Goal: Task Accomplishment & Management: Complete application form

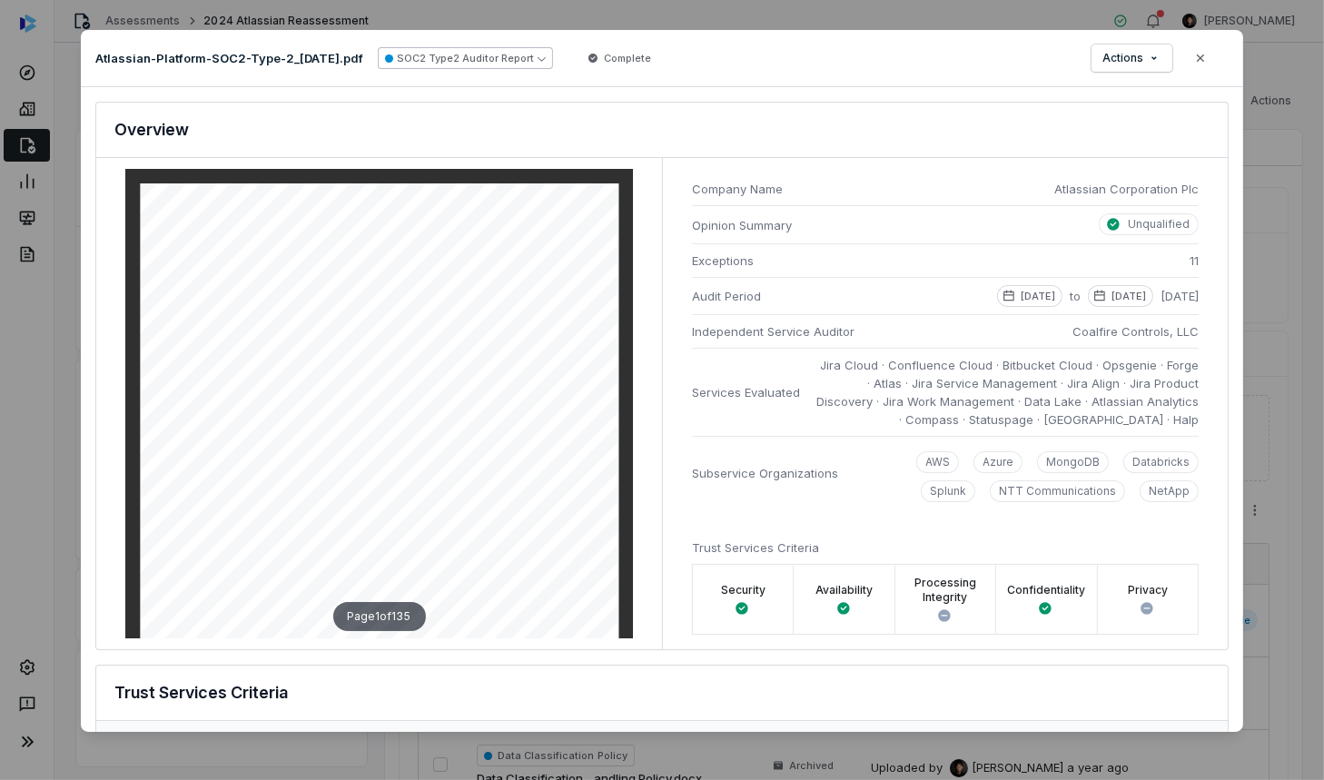
click at [546, 59] on button "SOC2 Type2 Auditor Report" at bounding box center [465, 58] width 175 height 22
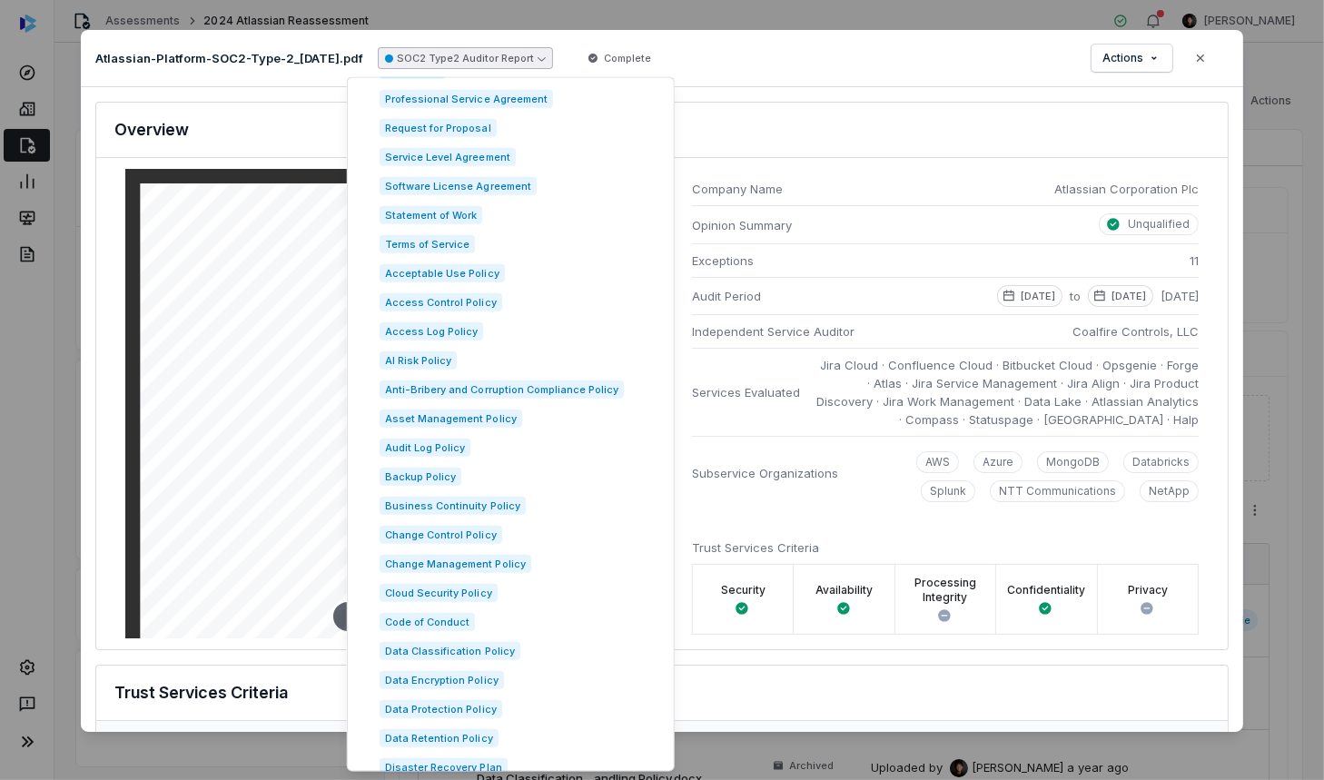
scroll to position [927, 0]
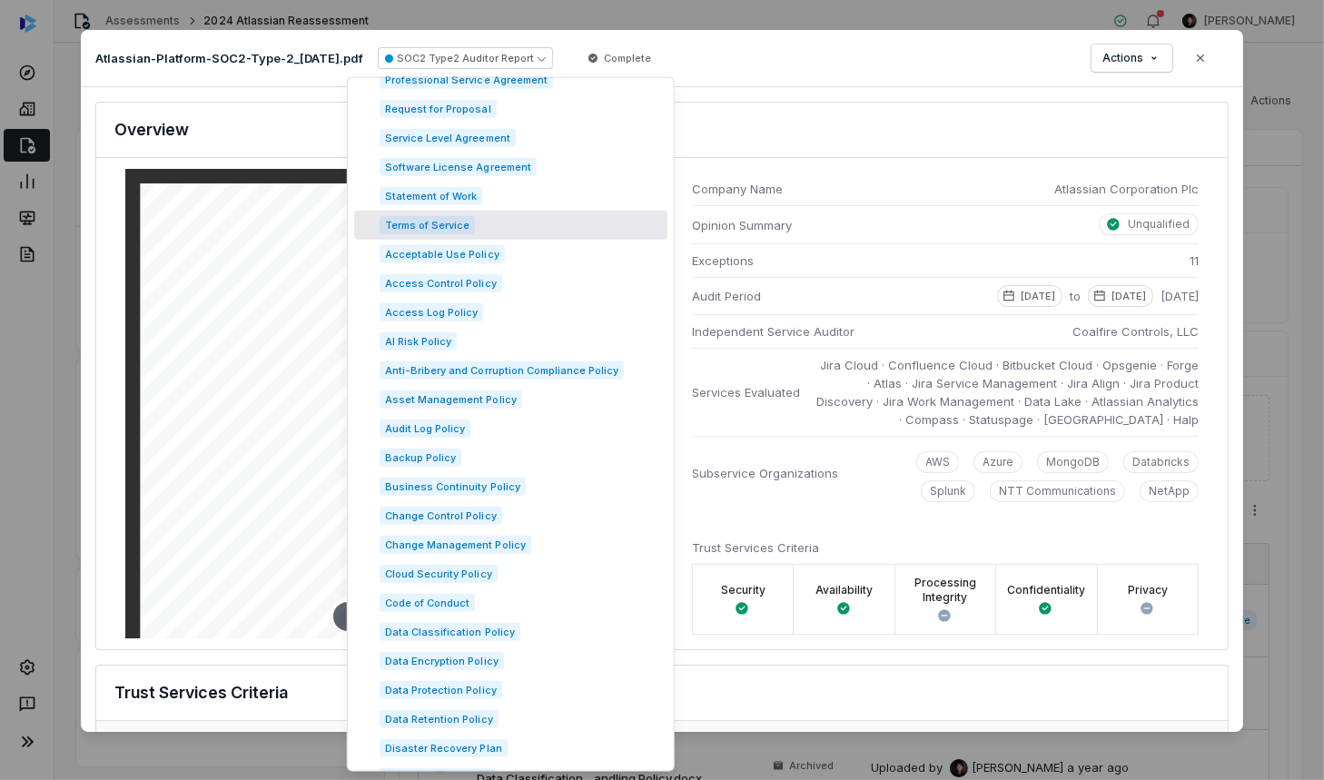
click at [816, 99] on div "SOC2 Type 2 Analysis Document: Atlassian-Platform-SOC2-Type-2_[DATE].pdf Overvi…" at bounding box center [662, 409] width 1162 height 645
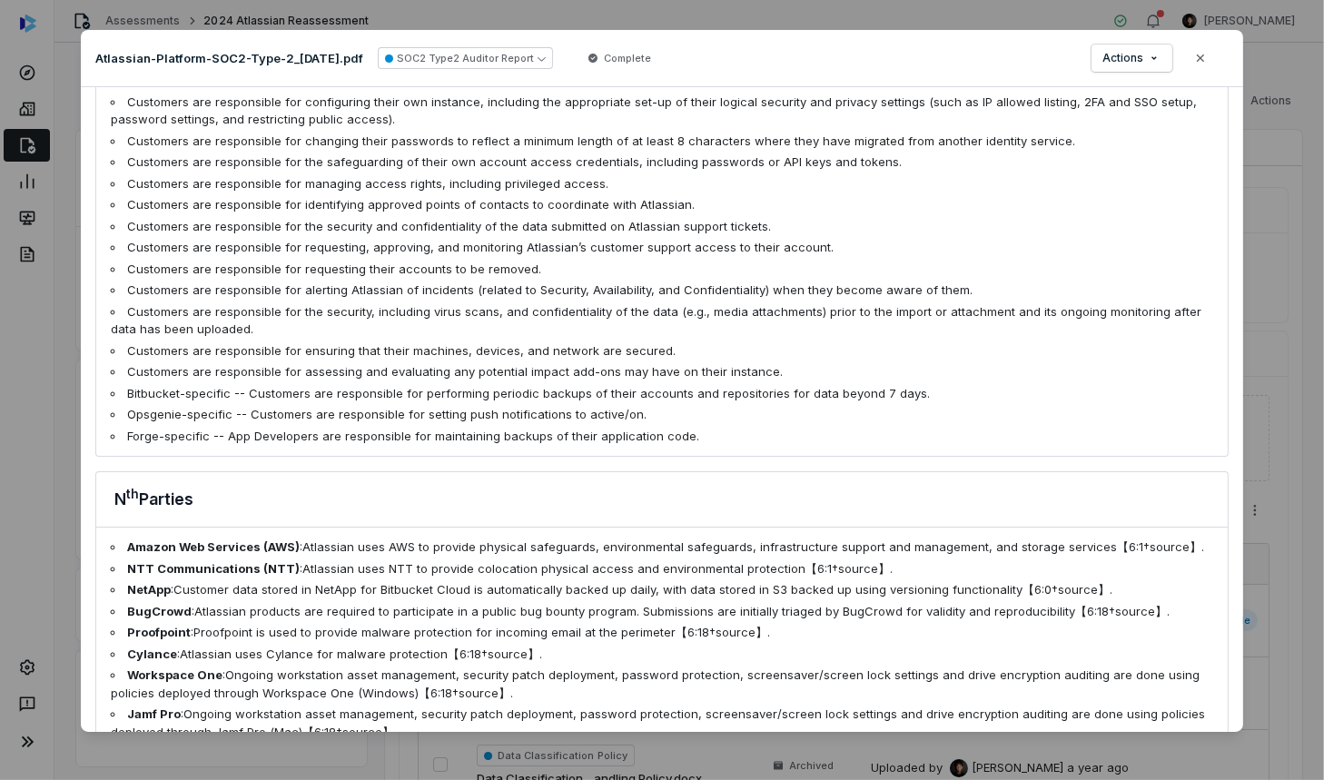
scroll to position [4673, 0]
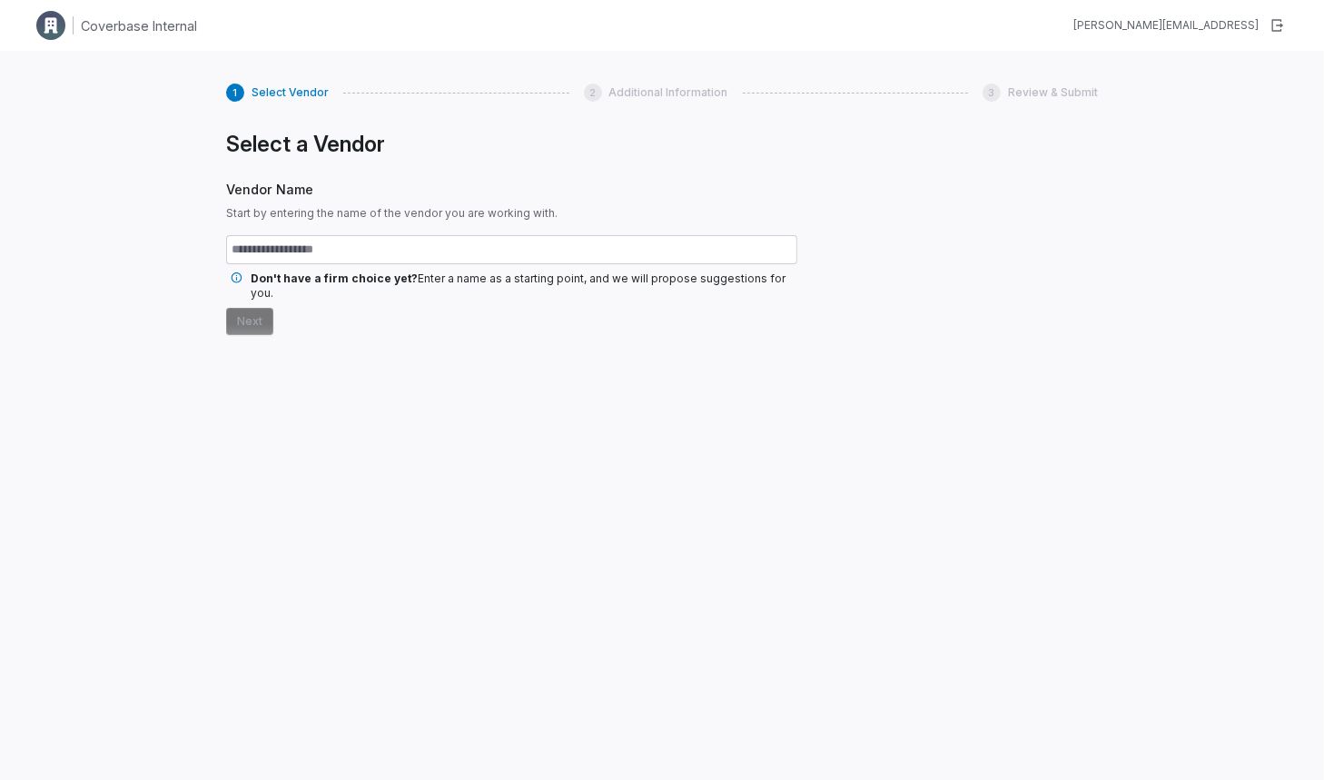
click at [424, 254] on input "text" at bounding box center [511, 249] width 571 height 29
type input "*********"
click at [263, 315] on button "Next" at bounding box center [249, 321] width 47 height 27
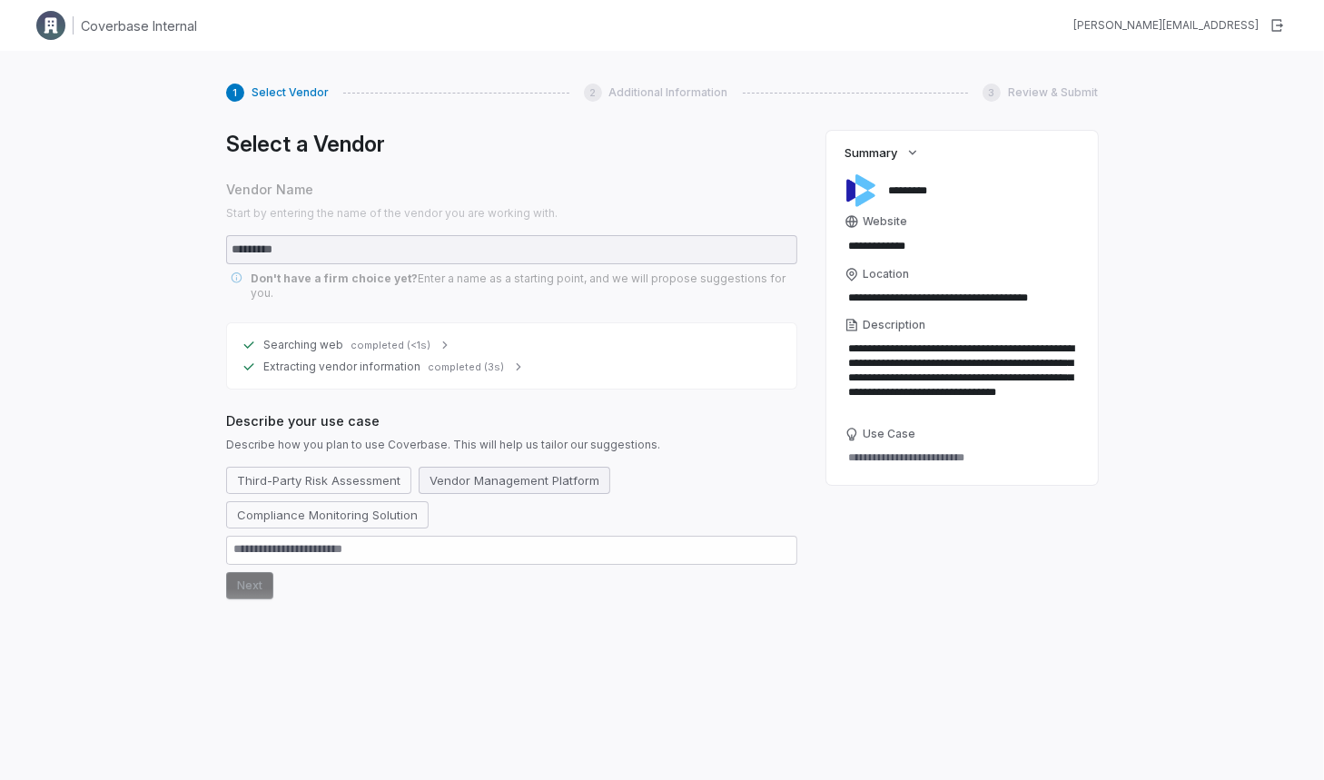
click at [456, 477] on button "Vendor Management Platform" at bounding box center [514, 480] width 192 height 27
click at [257, 572] on button "Next" at bounding box center [249, 585] width 47 height 27
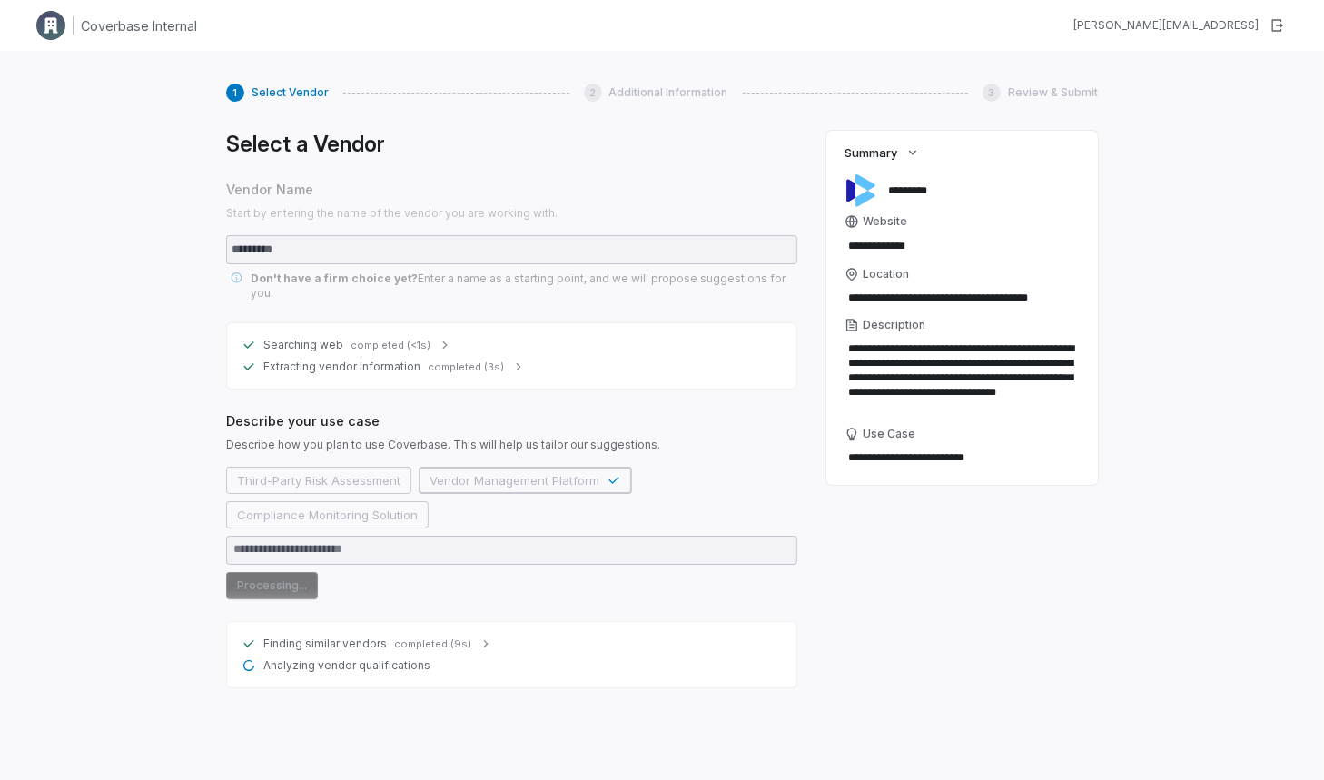
type textarea "*"
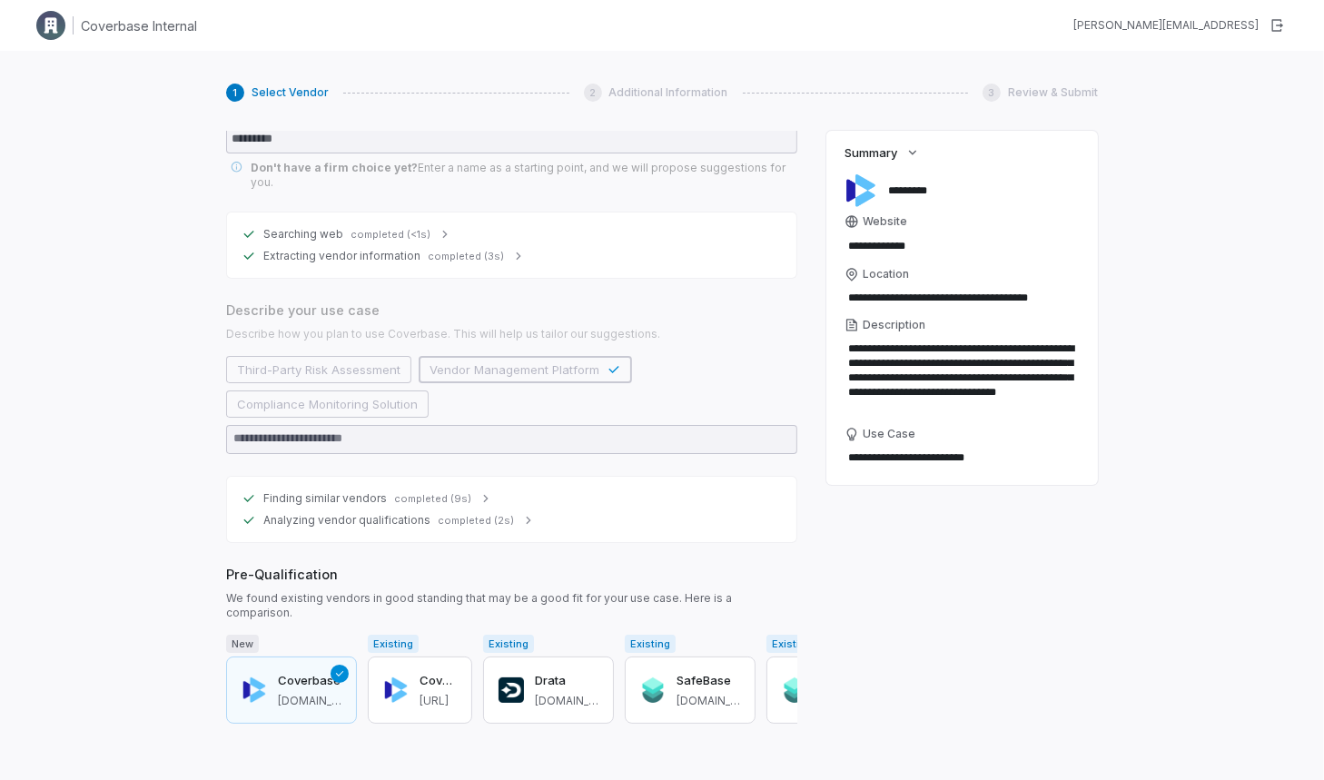
scroll to position [97, 0]
